Goal: Information Seeking & Learning: Check status

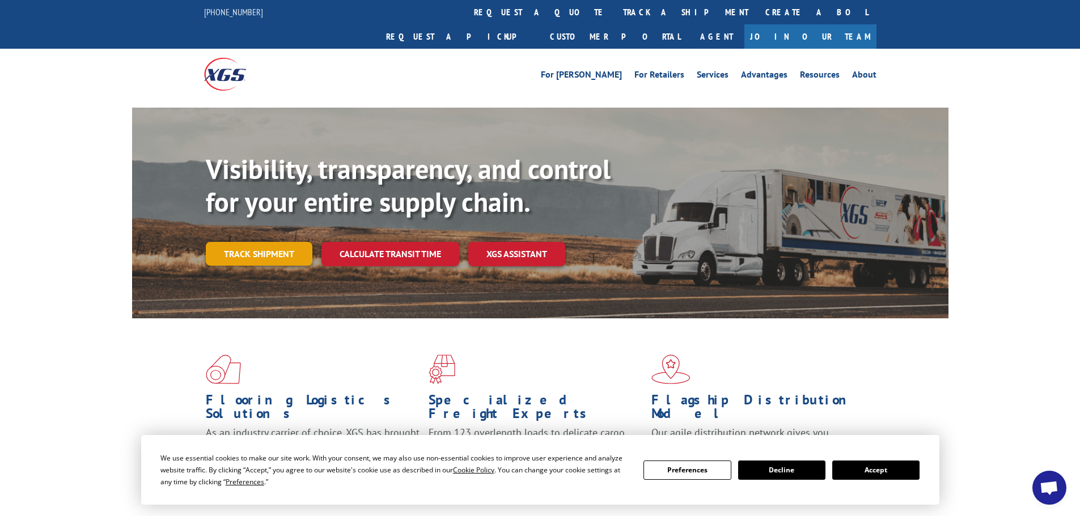
click at [264, 242] on link "Track shipment" at bounding box center [259, 254] width 107 height 24
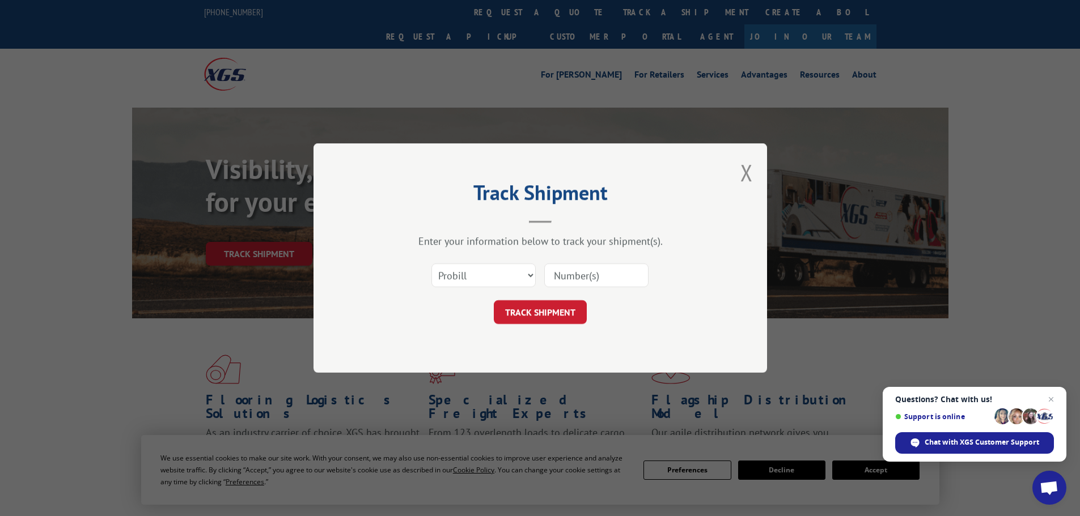
click at [571, 277] on input at bounding box center [596, 276] width 104 height 24
paste input "17604555"
type input "17604555"
click at [550, 312] on button "TRACK SHIPMENT" at bounding box center [540, 312] width 93 height 24
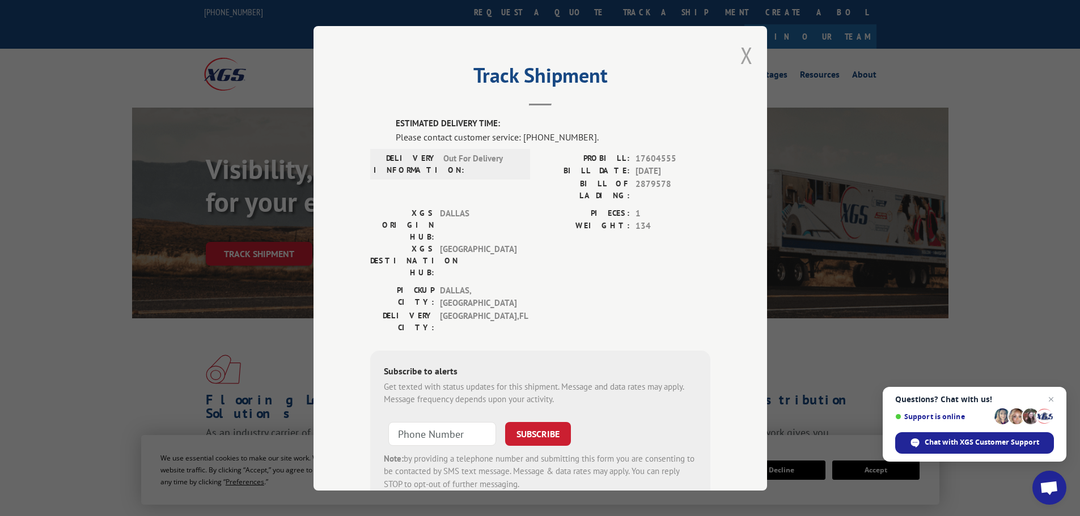
click at [746, 56] on button "Close modal" at bounding box center [746, 55] width 12 height 30
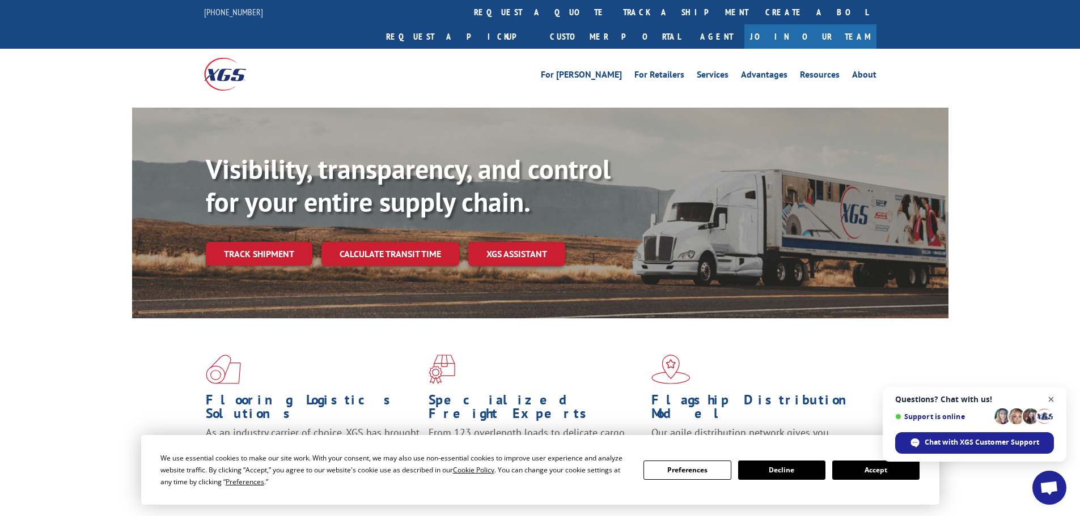
click at [1052, 400] on span "Close chat" at bounding box center [1051, 400] width 14 height 14
